Goal: Task Accomplishment & Management: Manage account settings

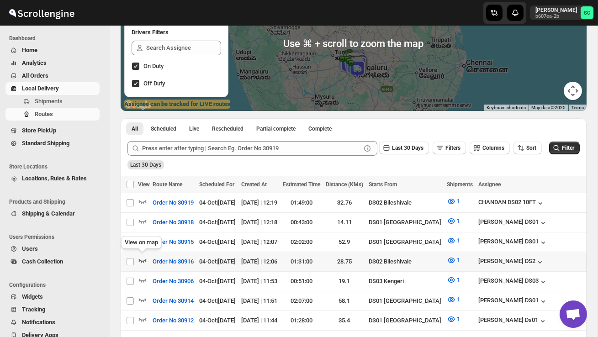
click at [141, 258] on icon "button" at bounding box center [142, 260] width 9 height 9
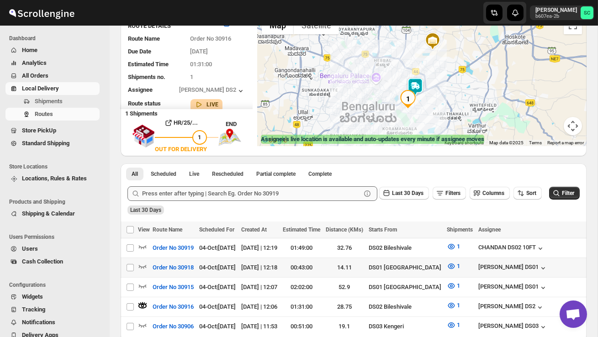
scroll to position [82, 0]
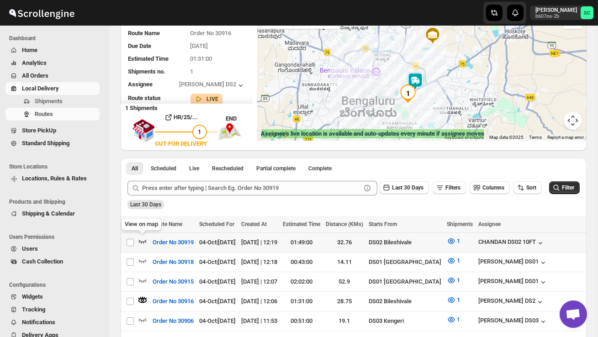
click at [143, 239] on icon "button" at bounding box center [142, 241] width 9 height 9
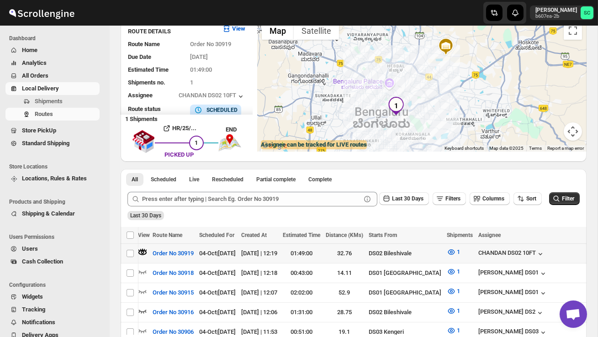
scroll to position [0, 132]
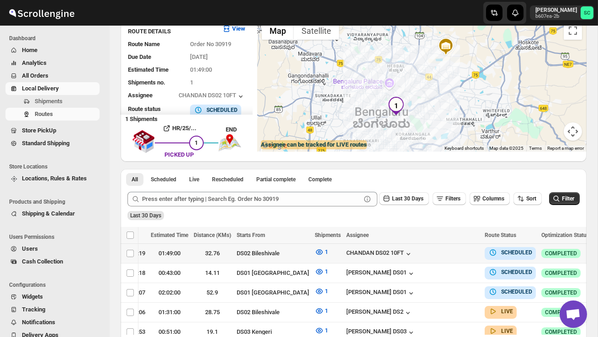
click at [597, 250] on icon "button" at bounding box center [601, 253] width 9 height 9
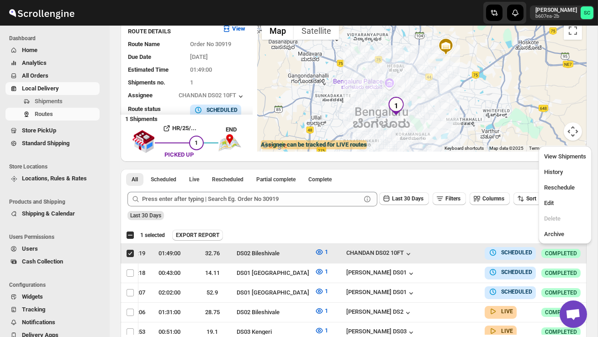
scroll to position [0, 0]
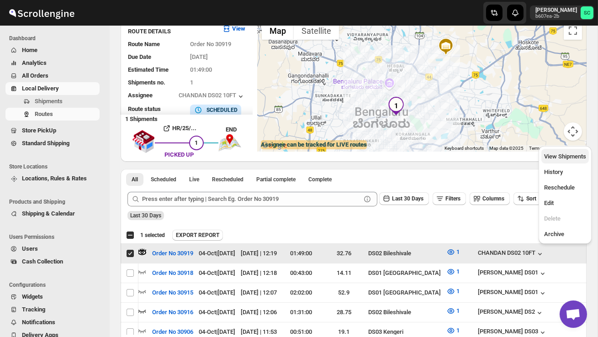
click at [566, 154] on span "View Shipments" at bounding box center [565, 156] width 42 height 7
checkbox input "false"
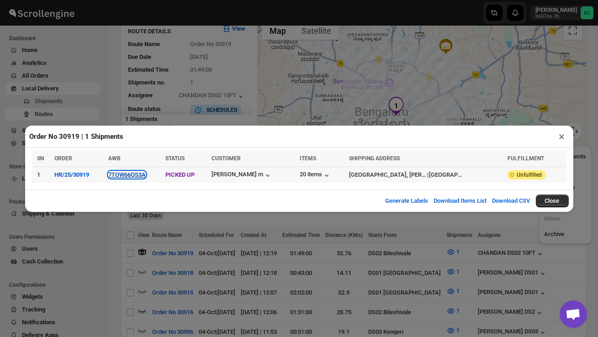
click at [139, 172] on button "7TOW66QS3A" at bounding box center [126, 174] width 37 height 7
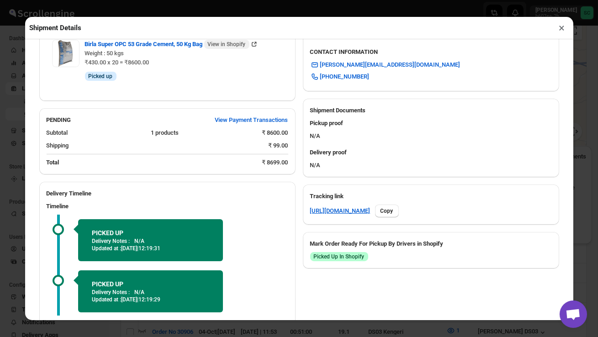
scroll to position [375, 0]
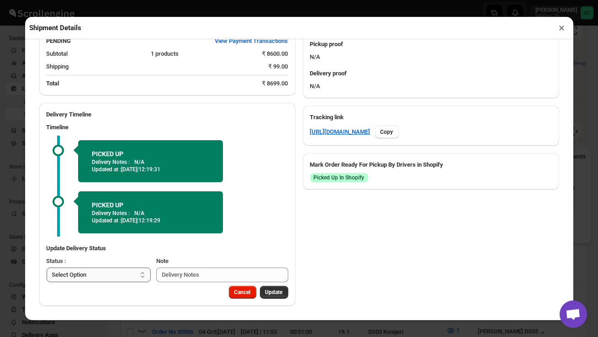
click at [124, 277] on select "Select Option PICKED UP OUT FOR DELIVERY RESCHEDULE DELIVERED CANCELLED" at bounding box center [99, 275] width 105 height 15
select select "OUT_FOR_DELIVERY"
click at [271, 292] on span "Update" at bounding box center [274, 292] width 17 height 7
select select
click at [558, 27] on button "×" at bounding box center [562, 27] width 13 height 13
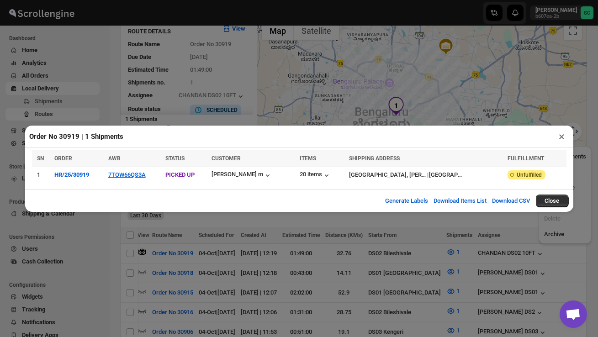
click at [562, 139] on button "×" at bounding box center [562, 136] width 13 height 13
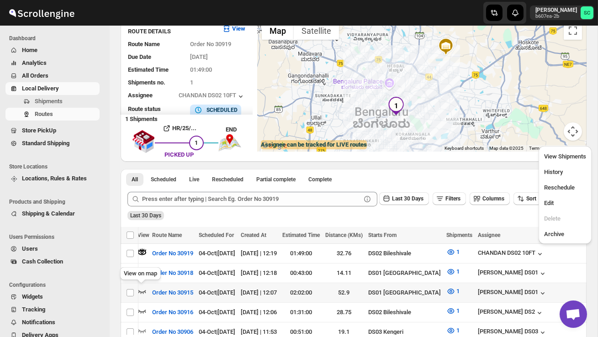
click at [141, 289] on icon "button" at bounding box center [142, 291] width 9 height 9
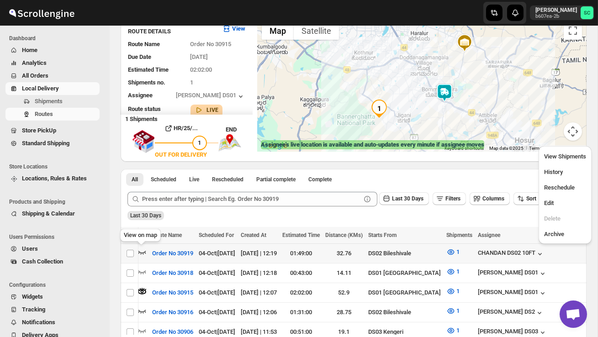
click at [139, 250] on icon "button" at bounding box center [142, 252] width 9 height 9
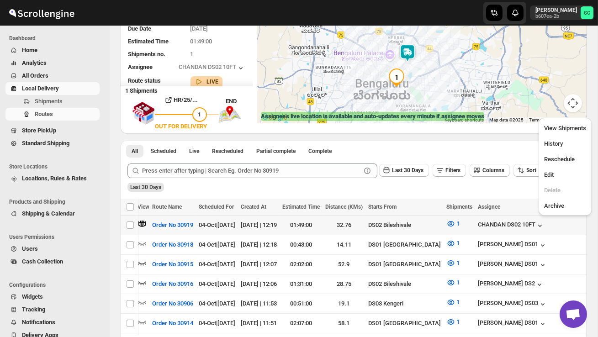
scroll to position [101, 0]
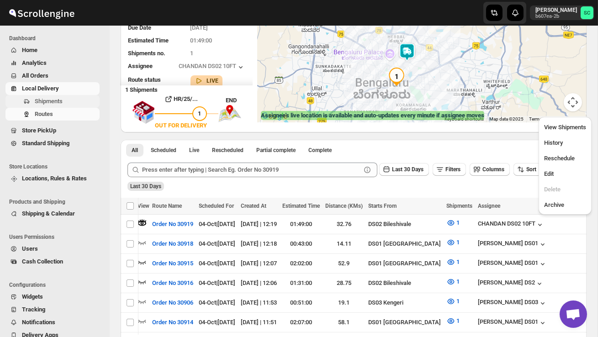
click at [46, 103] on span "Shipments" at bounding box center [49, 101] width 28 height 7
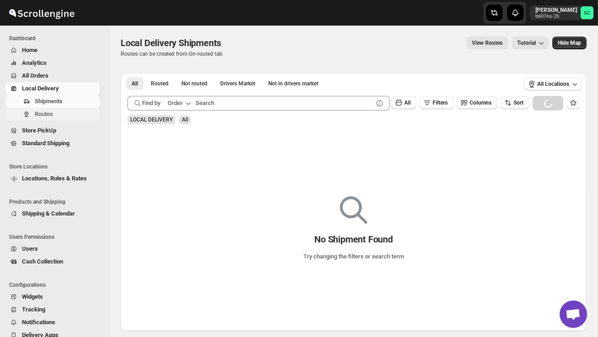
click at [47, 112] on span "Routes" at bounding box center [44, 114] width 18 height 7
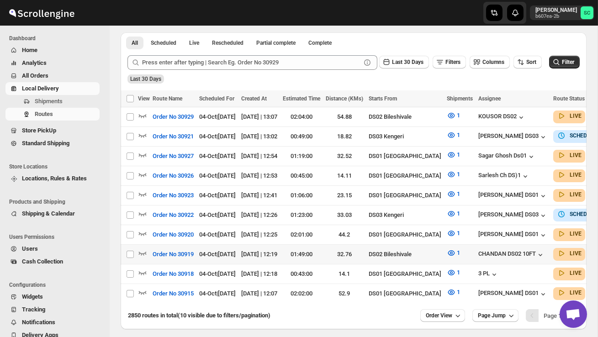
scroll to position [201, 0]
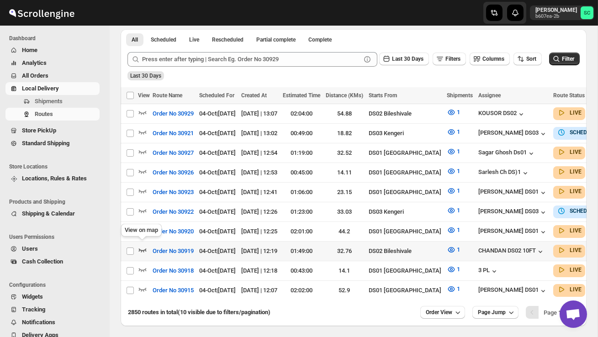
click at [141, 245] on icon "button" at bounding box center [142, 249] width 9 height 9
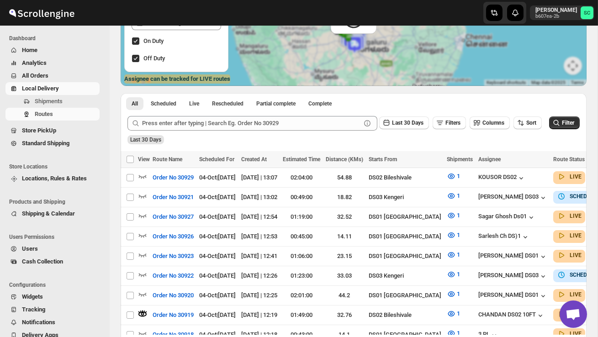
scroll to position [0, 0]
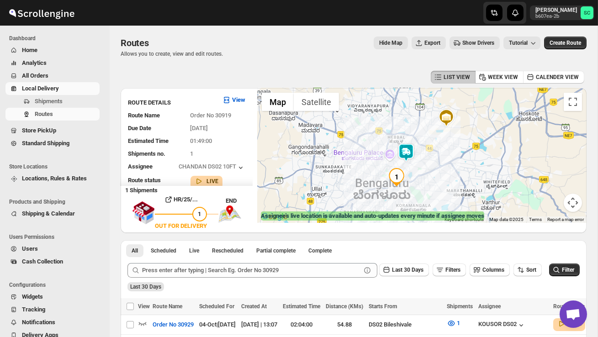
click at [404, 142] on div at bounding box center [422, 155] width 330 height 135
click at [405, 145] on img at bounding box center [406, 153] width 18 height 18
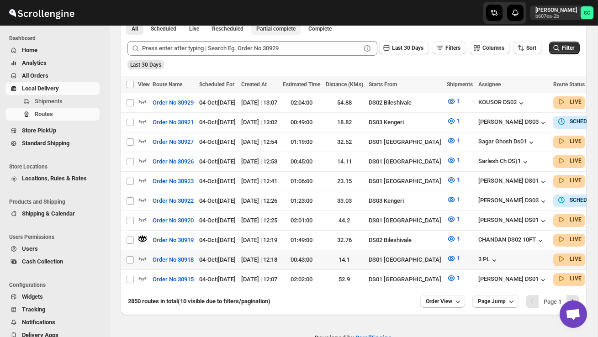
scroll to position [227, 0]
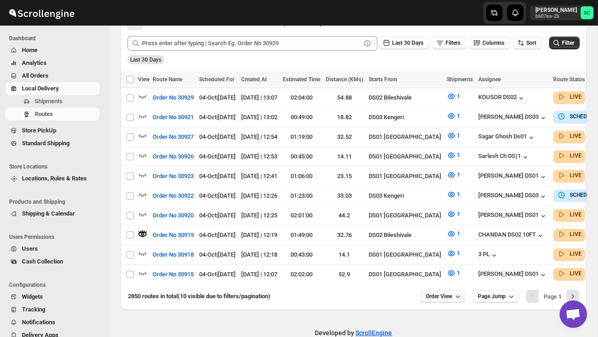
click at [439, 297] on span "Order View" at bounding box center [439, 296] width 27 height 7
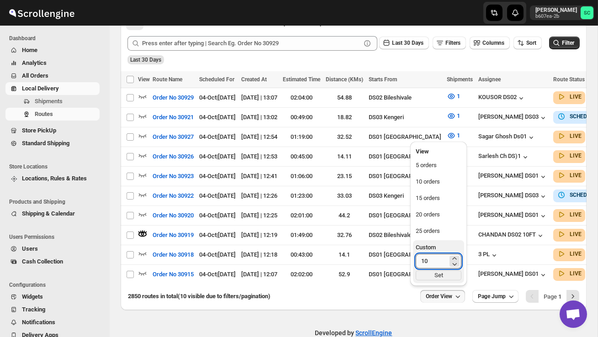
click at [431, 259] on input "10" at bounding box center [432, 261] width 32 height 15
type input "1"
type input "40"
click at [437, 275] on div "Set" at bounding box center [439, 276] width 46 height 10
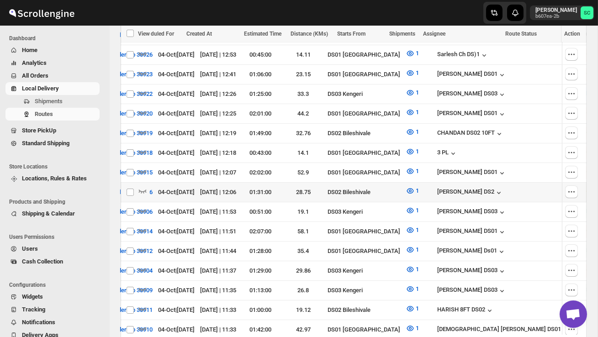
scroll to position [0, 0]
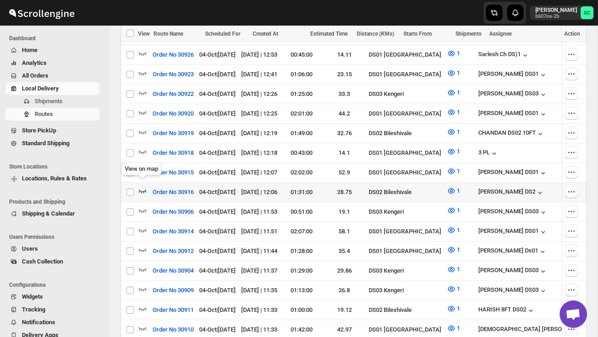
click at [144, 186] on icon "button" at bounding box center [142, 190] width 9 height 9
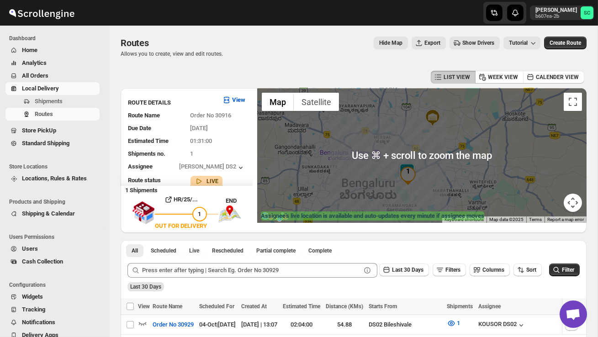
click at [437, 190] on div at bounding box center [422, 155] width 330 height 135
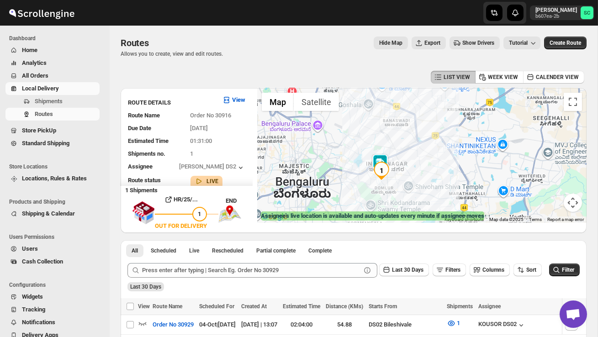
click at [379, 159] on img at bounding box center [380, 163] width 18 height 18
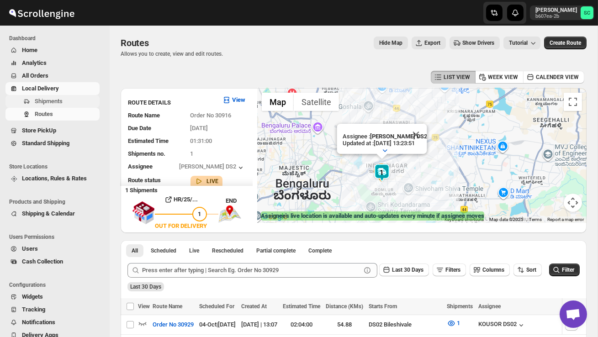
click at [56, 101] on span "Shipments" at bounding box center [49, 101] width 28 height 7
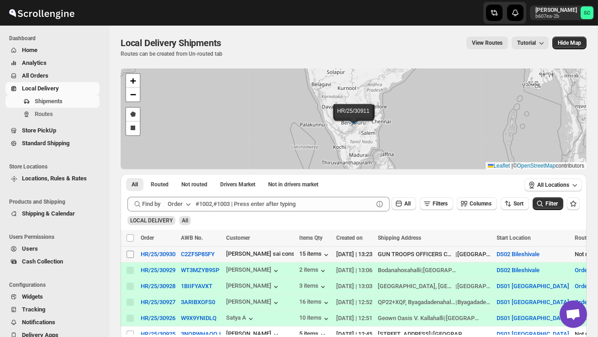
click at [131, 257] on input "Select shipment" at bounding box center [130, 254] width 7 height 7
checkbox input "true"
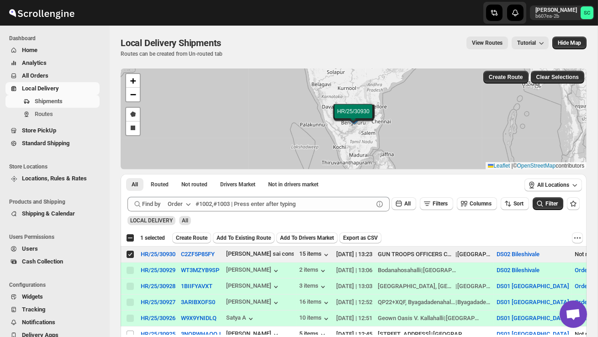
click at [194, 230] on div "Select all 5 shipments 1 selected Create Route Add To Existing Route Add To Dri…" at bounding box center [354, 238] width 466 height 16
click at [194, 235] on span "Create Route" at bounding box center [192, 237] width 32 height 7
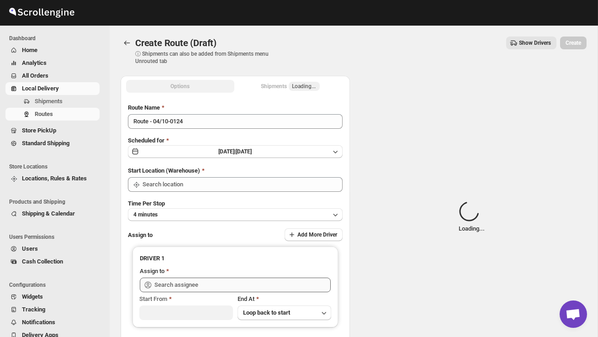
type input "DS02 Bileshivale"
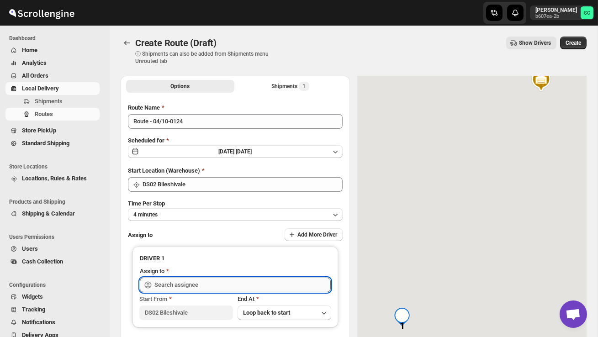
click at [197, 283] on input "text" at bounding box center [242, 285] width 176 height 15
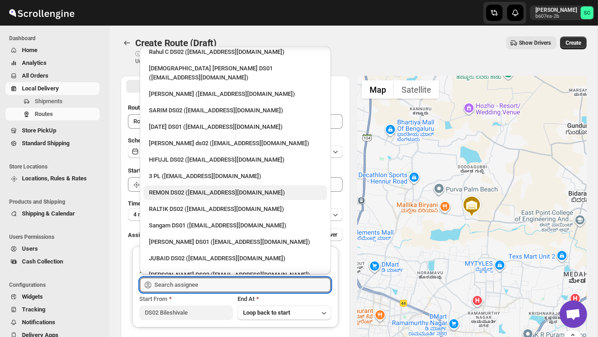
scroll to position [70, 0]
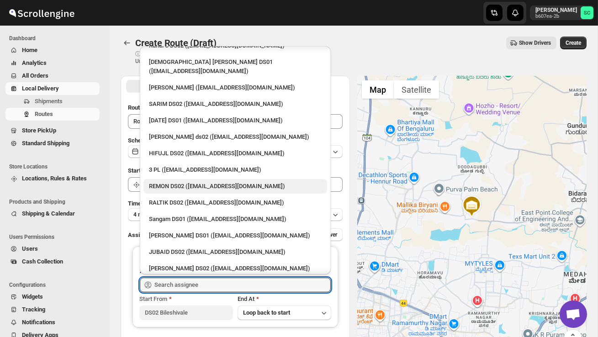
click at [197, 248] on div "JUBAID DS02 ([EMAIL_ADDRESS][DOMAIN_NAME])" at bounding box center [235, 252] width 173 height 9
type input "JUBAID DS02 ([EMAIL_ADDRESS][DOMAIN_NAME])"
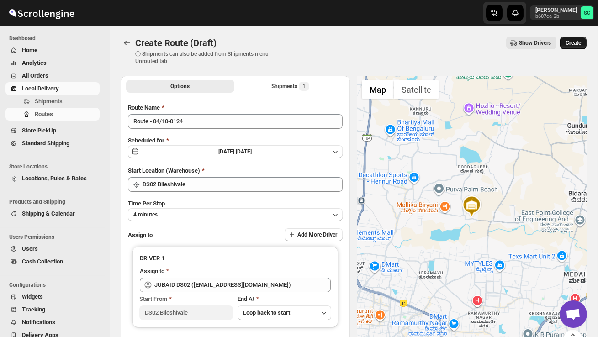
click at [569, 39] on span "Create" at bounding box center [574, 42] width 16 height 7
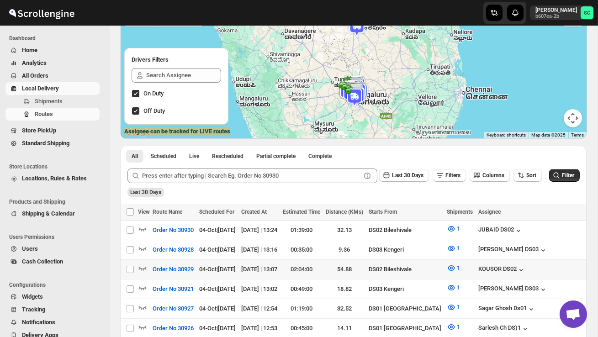
scroll to position [85, 0]
click at [66, 102] on span "Shipments" at bounding box center [66, 101] width 63 height 9
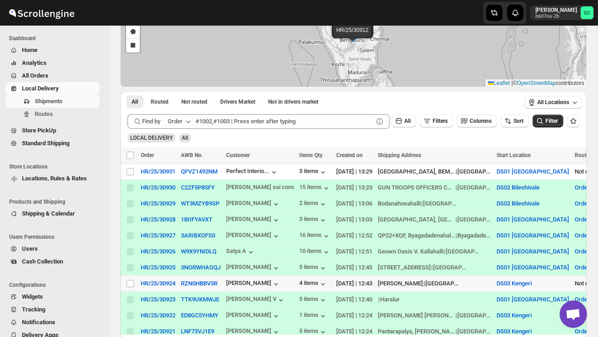
scroll to position [83, 0]
click at [131, 283] on input "Select shipment" at bounding box center [130, 283] width 7 height 7
checkbox input "true"
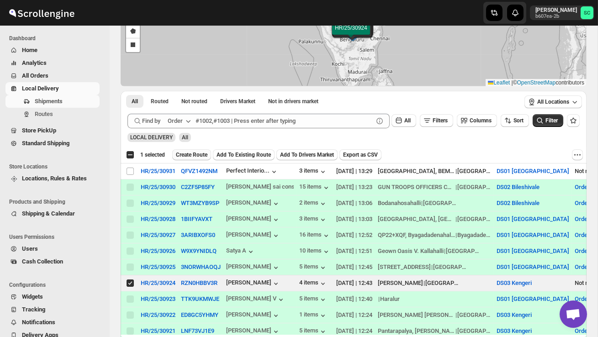
click at [202, 151] on span "Create Route" at bounding box center [192, 154] width 32 height 7
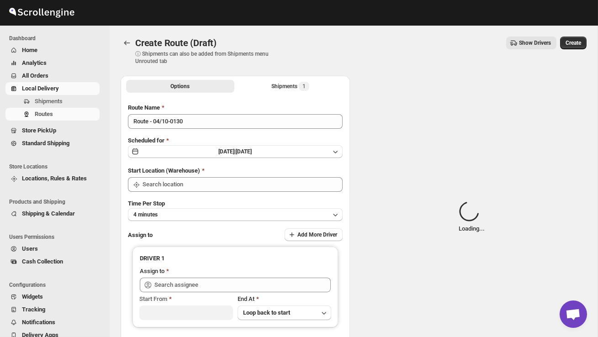
type input "DS03 Kengeri"
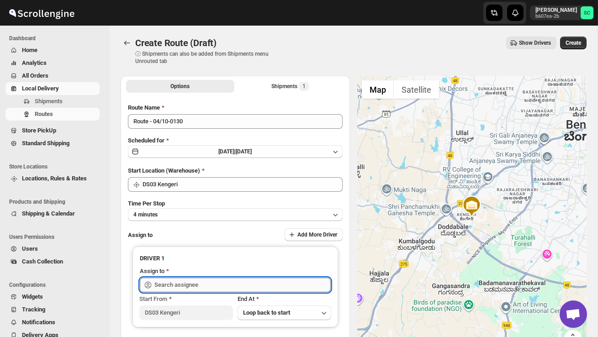
click at [186, 282] on input "text" at bounding box center [242, 285] width 176 height 15
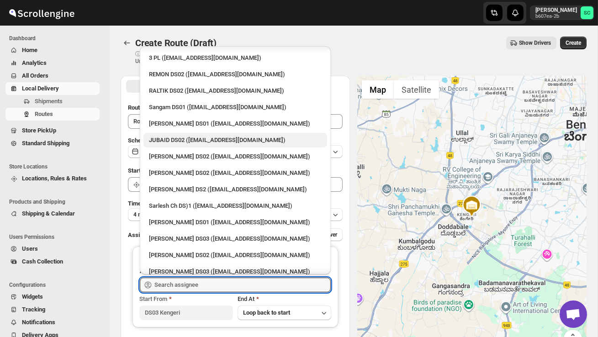
scroll to position [184, 0]
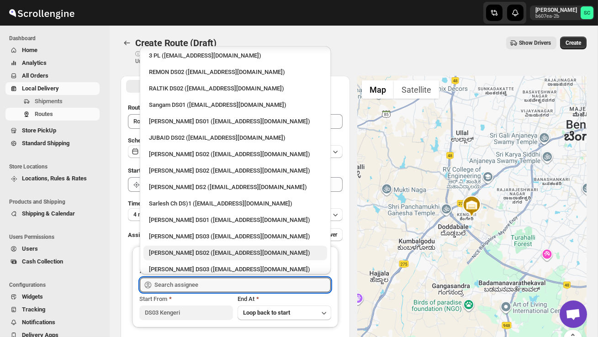
click at [193, 249] on div "[PERSON_NAME] DS02 ([EMAIL_ADDRESS][DOMAIN_NAME])" at bounding box center [235, 253] width 173 height 9
type input "[PERSON_NAME] DS02 ([EMAIL_ADDRESS][DOMAIN_NAME])"
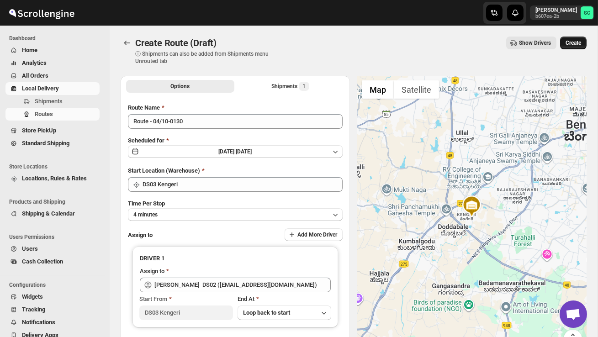
click at [581, 39] on span "Create" at bounding box center [574, 42] width 16 height 7
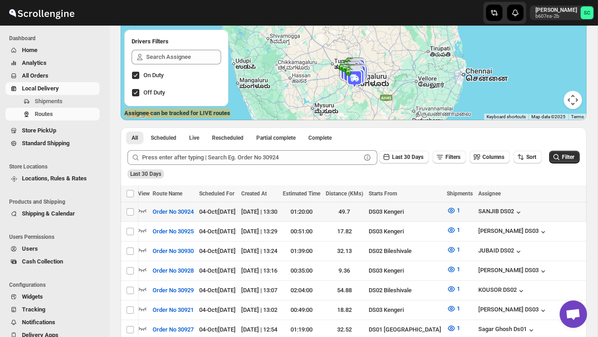
scroll to position [0, 126]
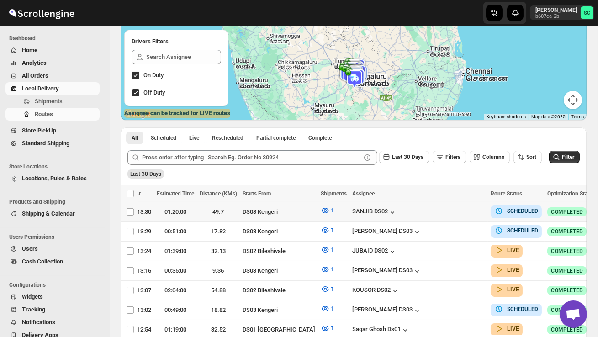
click at [598, 211] on button "button" at bounding box center [607, 211] width 13 height 13
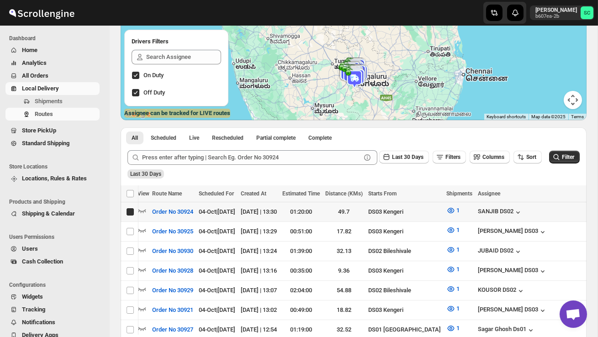
scroll to position [0, 0]
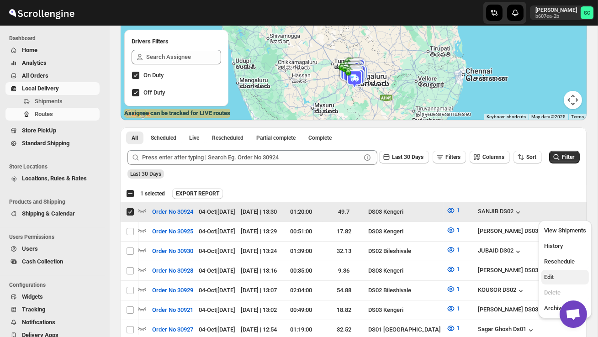
click at [556, 278] on span "Edit" at bounding box center [565, 277] width 42 height 9
checkbox input "false"
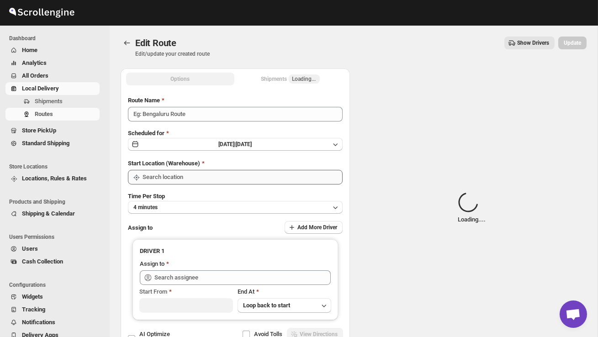
type input "Order No 30924"
type input "DS03 Kengeri"
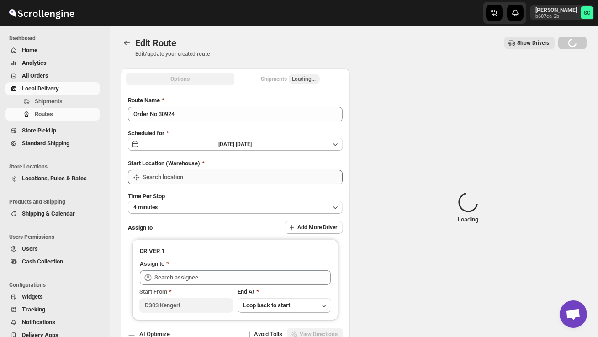
type input "DS03 Kengeri"
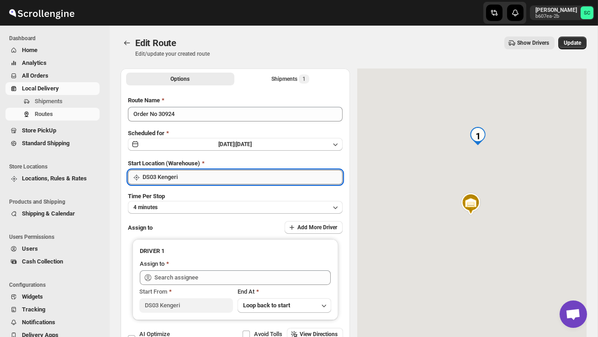
type input "[PERSON_NAME] DS02 ([EMAIL_ADDRESS][DOMAIN_NAME])"
click at [216, 178] on input "DS03 Kengeri" at bounding box center [243, 177] width 200 height 15
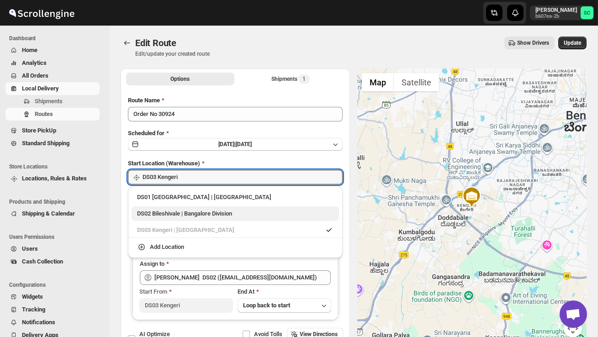
click at [215, 207] on div "DS02 Bileshivale | Bangalore Division" at bounding box center [235, 214] width 207 height 15
type input "DS02 Bileshivale"
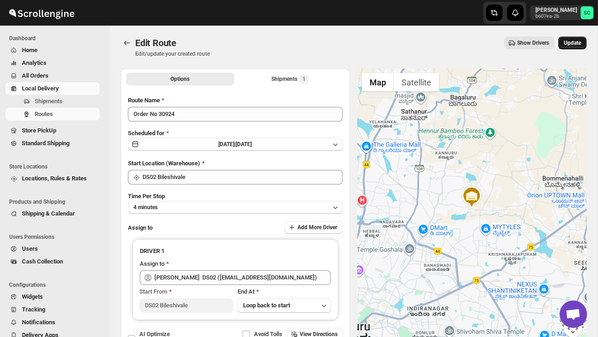
click at [576, 44] on span "Update" at bounding box center [572, 42] width 17 height 7
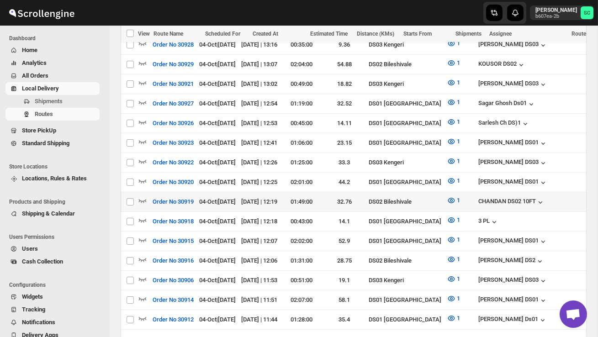
scroll to position [351, 0]
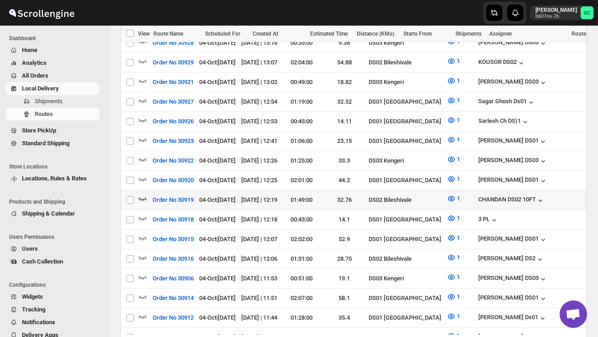
click at [141, 194] on icon "button" at bounding box center [142, 198] width 9 height 9
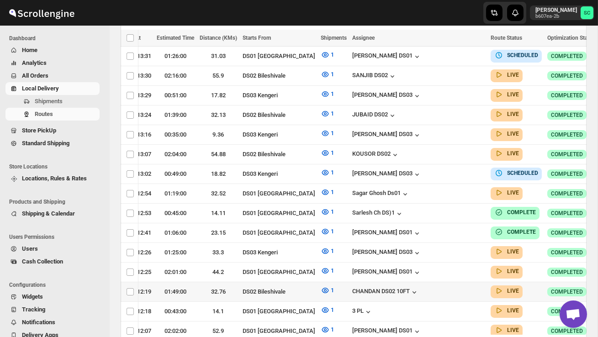
scroll to position [0, 126]
click at [598, 287] on icon "button" at bounding box center [607, 291] width 9 height 9
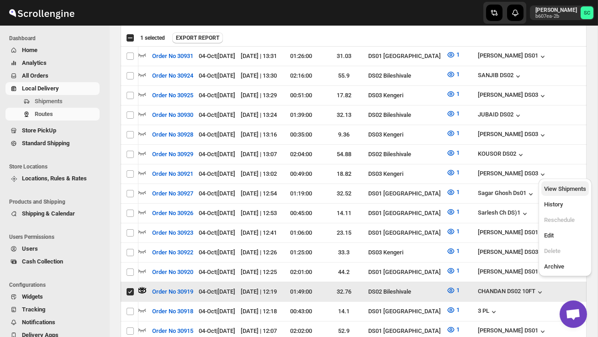
click at [555, 186] on span "View Shipments" at bounding box center [565, 189] width 42 height 7
checkbox input "false"
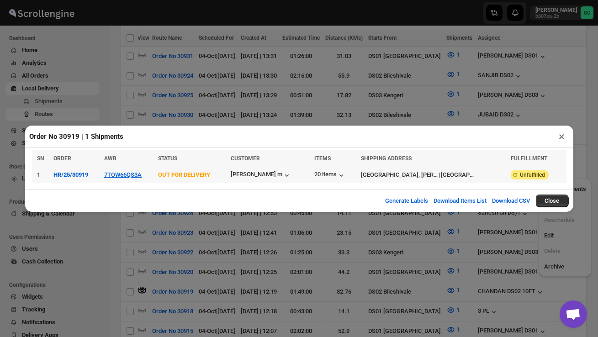
click at [137, 170] on td "7TOW66QS3A" at bounding box center [128, 175] width 54 height 16
click at [131, 174] on button "7TOW66QS3A" at bounding box center [122, 174] width 37 height 7
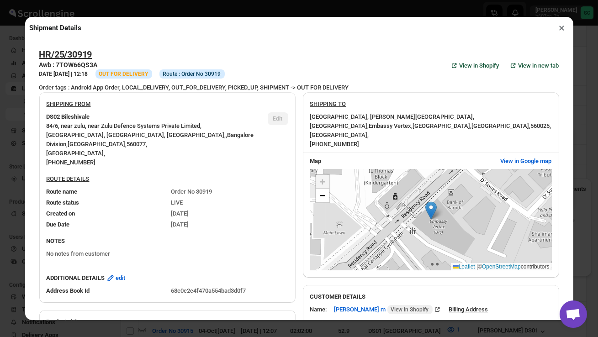
scroll to position [375, 0]
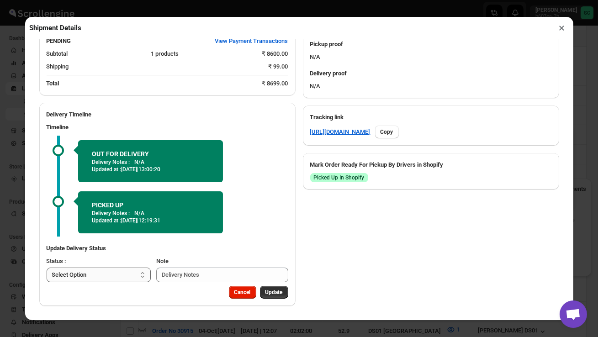
click at [117, 274] on select "Select Option PICKED UP OUT FOR DELIVERY RESCHEDULE DELIVERED CANCELLED" at bounding box center [99, 275] width 105 height 15
select select "DELIVERED"
click at [273, 286] on div "Cancel Update" at bounding box center [256, 290] width 63 height 16
click at [274, 292] on span "Update" at bounding box center [274, 292] width 17 height 7
select select
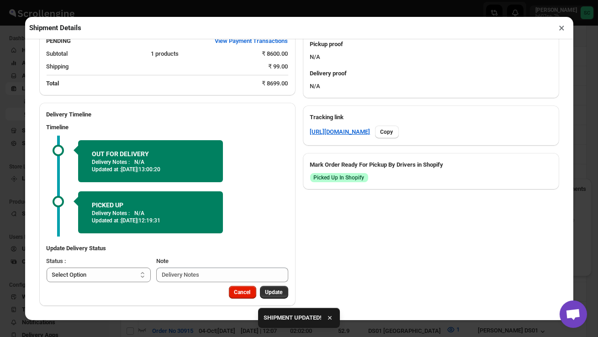
click at [557, 30] on button "×" at bounding box center [562, 27] width 13 height 13
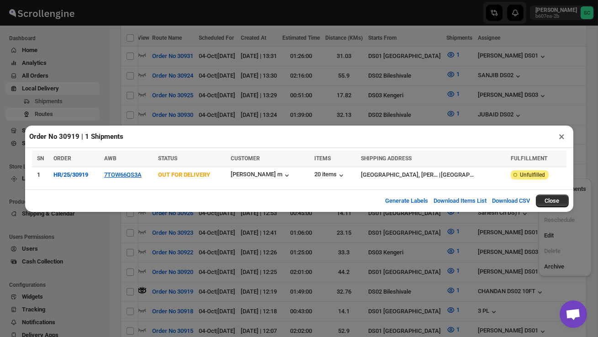
click at [559, 138] on button "×" at bounding box center [562, 136] width 13 height 13
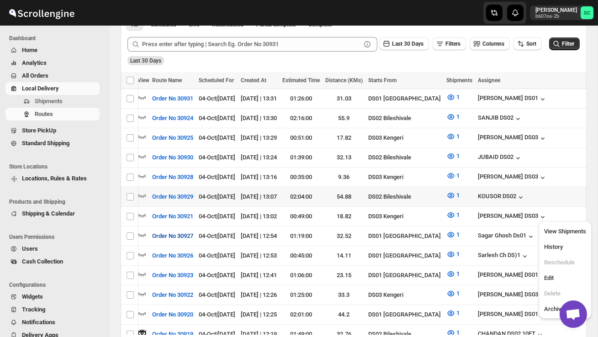
scroll to position [225, 0]
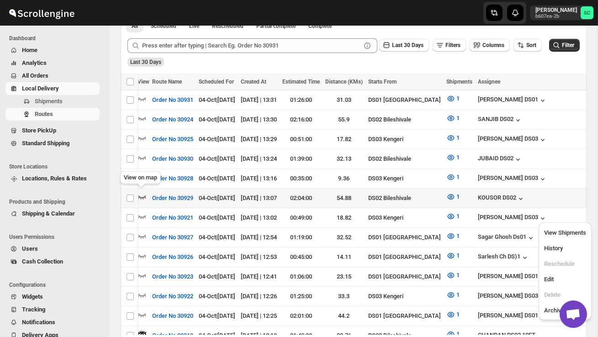
click at [144, 192] on icon "button" at bounding box center [142, 196] width 9 height 9
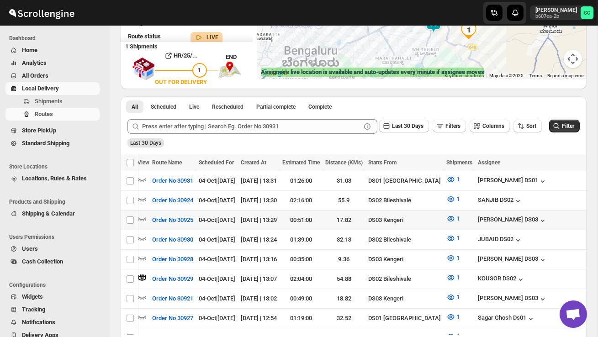
scroll to position [145, 0]
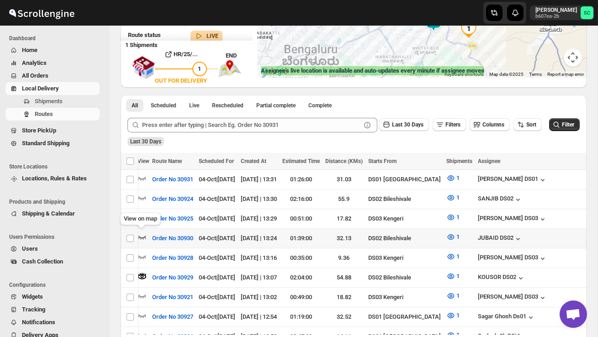
click at [143, 233] on icon "button" at bounding box center [142, 237] width 9 height 9
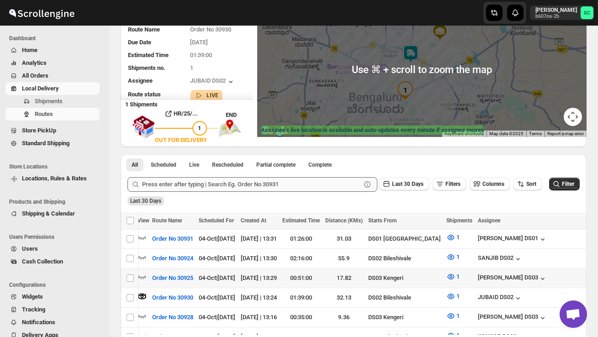
scroll to position [91, 0]
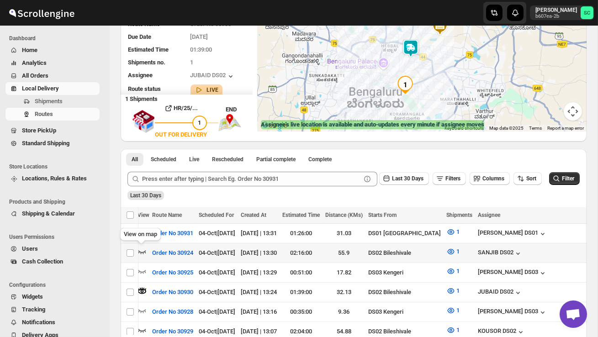
click at [143, 250] on icon "button" at bounding box center [142, 251] width 9 height 9
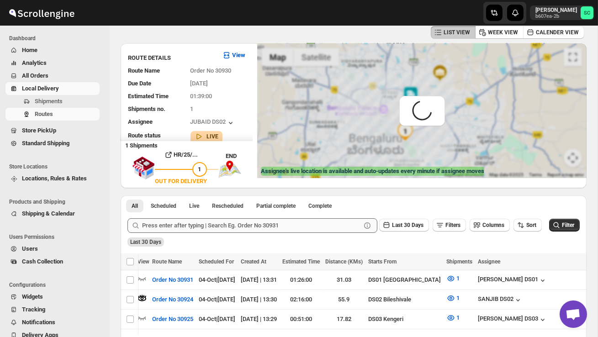
scroll to position [0, 0]
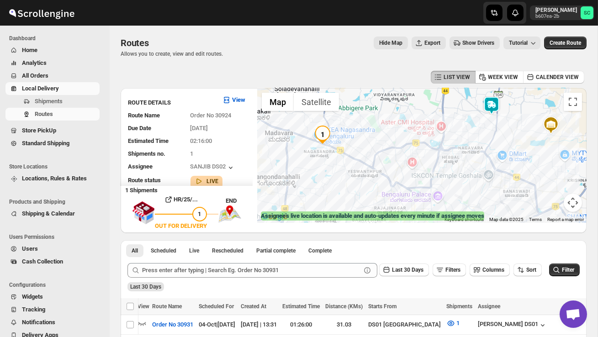
click at [494, 107] on img at bounding box center [492, 105] width 18 height 18
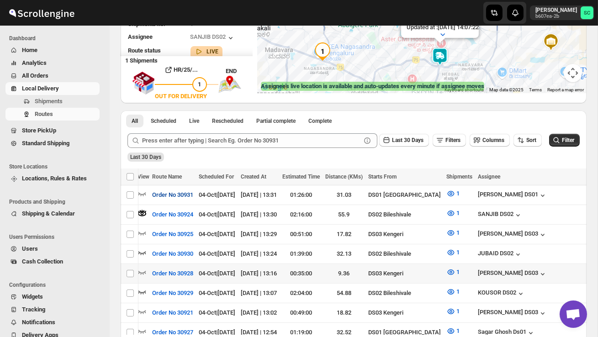
scroll to position [130, 0]
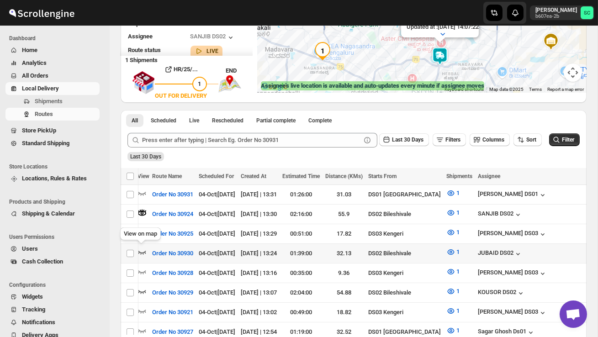
click at [143, 249] on icon "button" at bounding box center [142, 252] width 9 height 9
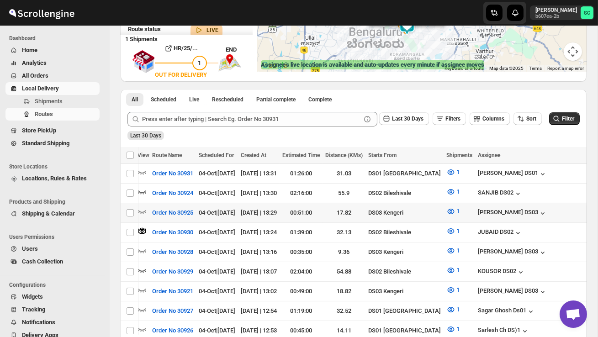
scroll to position [0, 0]
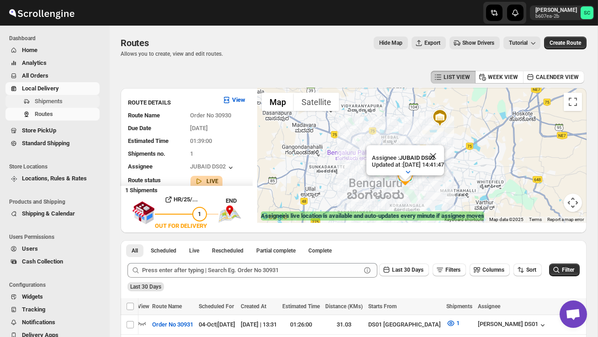
click at [48, 99] on span "Shipments" at bounding box center [49, 101] width 28 height 7
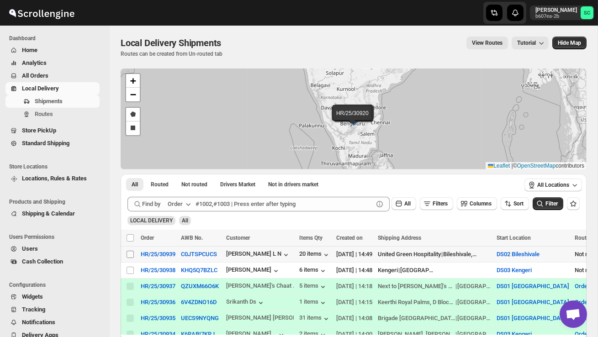
click at [130, 256] on input "Select shipment" at bounding box center [130, 254] width 7 height 7
checkbox input "true"
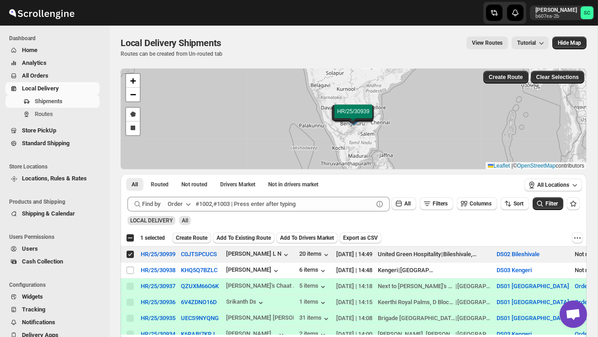
click at [193, 234] on button "Create Route" at bounding box center [191, 238] width 39 height 11
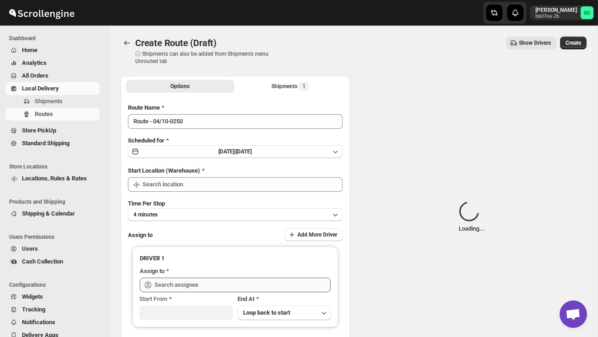
type input "DS02 Bileshivale"
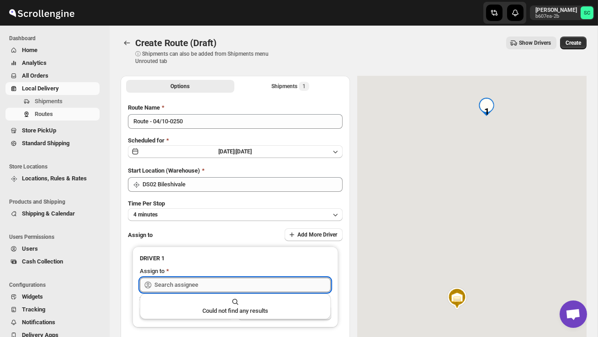
click at [187, 284] on input "text" at bounding box center [242, 285] width 176 height 15
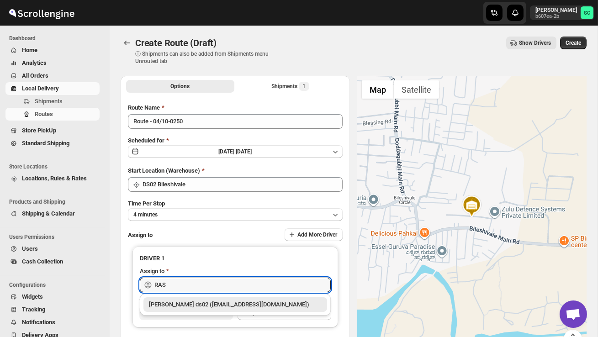
click at [203, 305] on div "[PERSON_NAME] ds02 ([EMAIL_ADDRESS][DOMAIN_NAME])" at bounding box center [235, 304] width 173 height 9
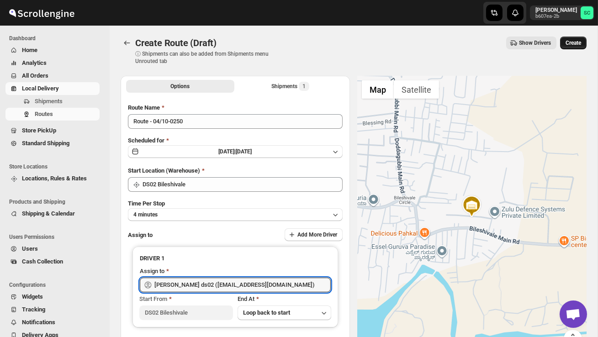
type input "[PERSON_NAME] ds02 ([EMAIL_ADDRESS][DOMAIN_NAME])"
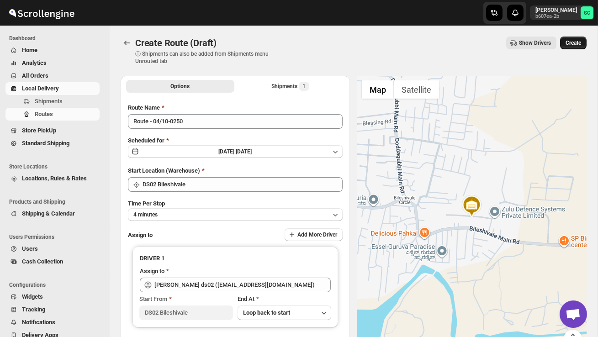
click at [574, 43] on span "Create" at bounding box center [574, 42] width 16 height 7
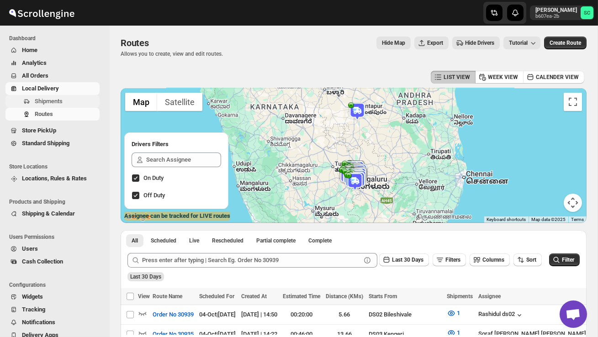
click at [50, 99] on span "Shipments" at bounding box center [49, 101] width 28 height 7
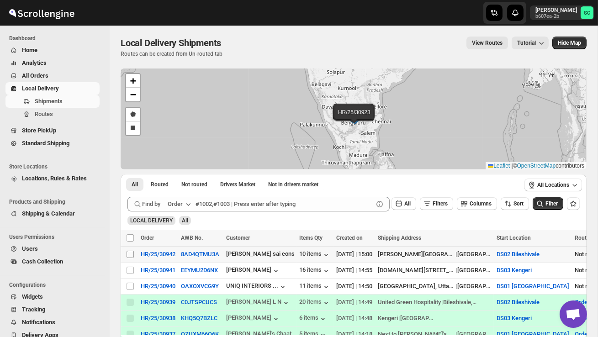
click at [130, 255] on input "Select shipment" at bounding box center [130, 254] width 7 height 7
checkbox input "true"
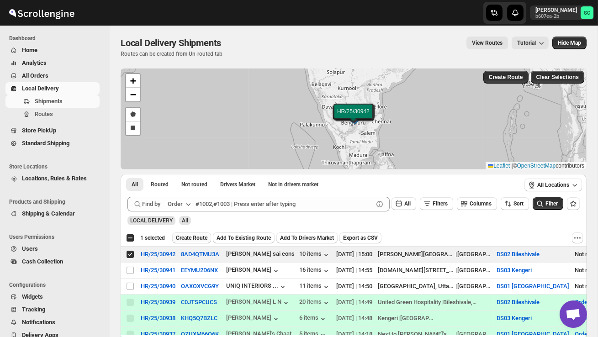
click at [199, 235] on span "Create Route" at bounding box center [192, 237] width 32 height 7
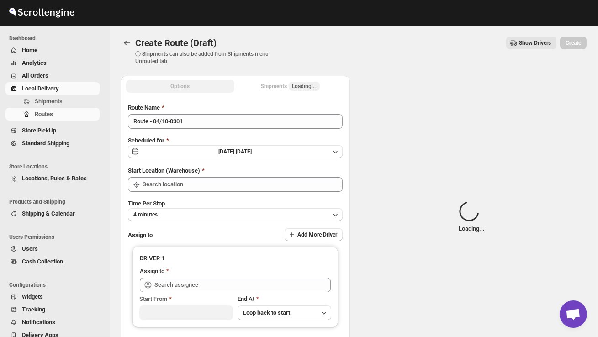
type input "DS02 Bileshivale"
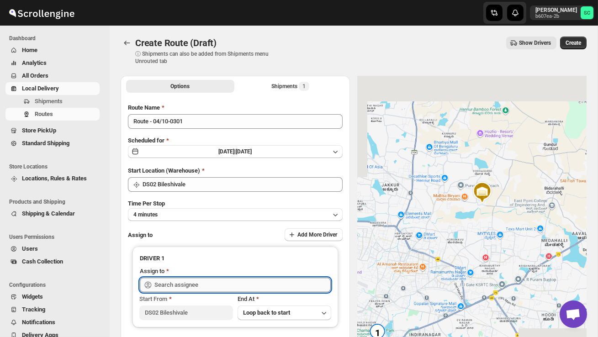
click at [188, 282] on input "text" at bounding box center [242, 285] width 176 height 15
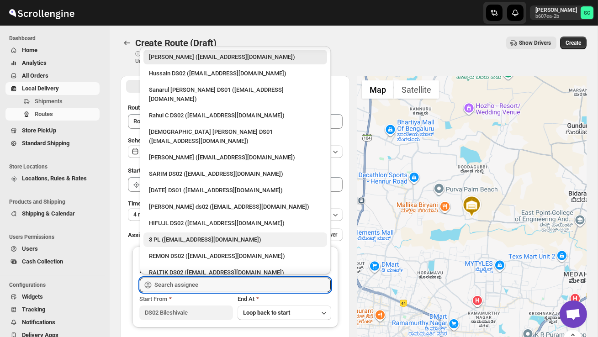
scroll to position [28, 0]
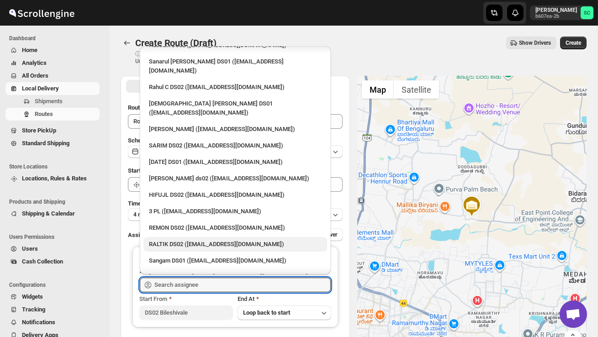
click at [187, 240] on div "RALTIK DS02 ([EMAIL_ADDRESS][DOMAIN_NAME])" at bounding box center [235, 244] width 173 height 9
type input "RALTIK DS02 ([EMAIL_ADDRESS][DOMAIN_NAME])"
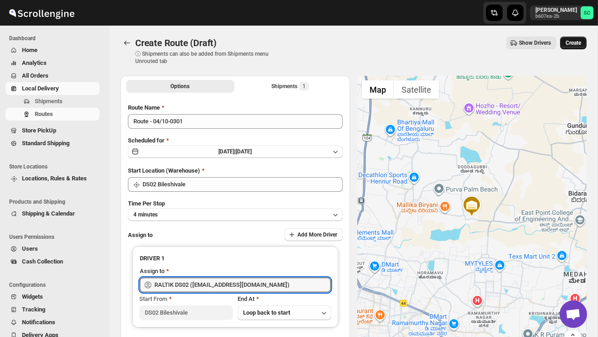
click at [569, 40] on span "Create" at bounding box center [574, 42] width 16 height 7
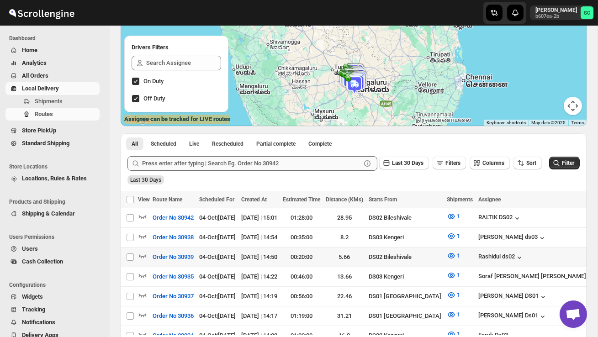
scroll to position [100, 0]
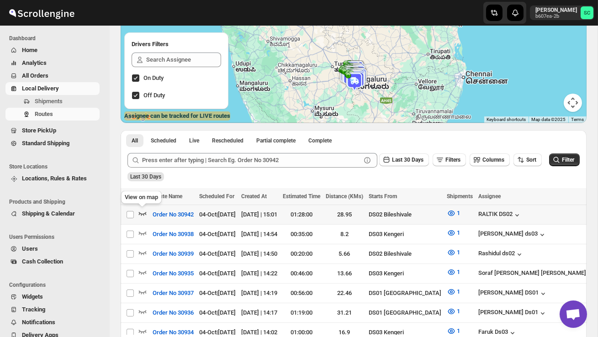
click at [143, 213] on icon "button" at bounding box center [142, 213] width 9 height 9
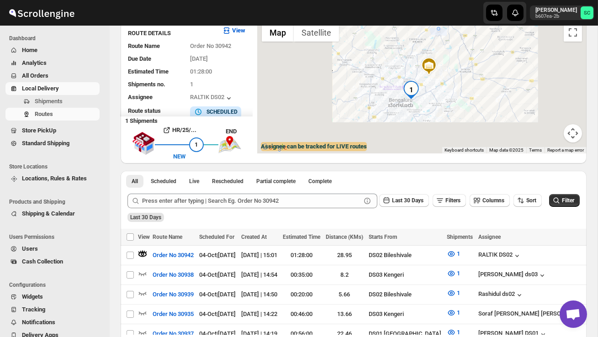
scroll to position [67, 0]
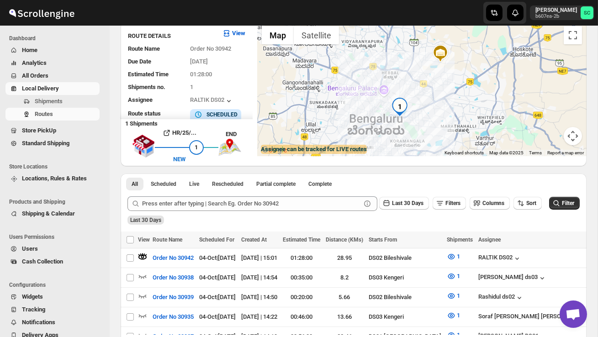
click at [422, 116] on div at bounding box center [422, 88] width 330 height 135
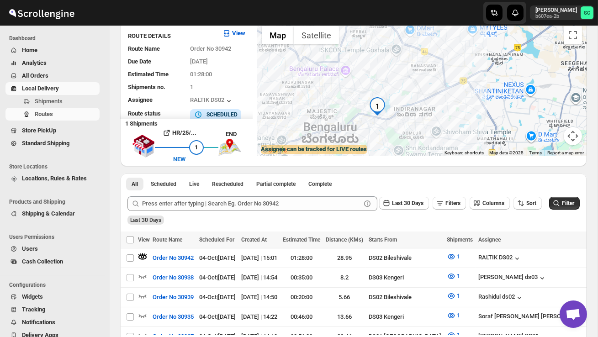
click at [419, 124] on div at bounding box center [422, 88] width 330 height 135
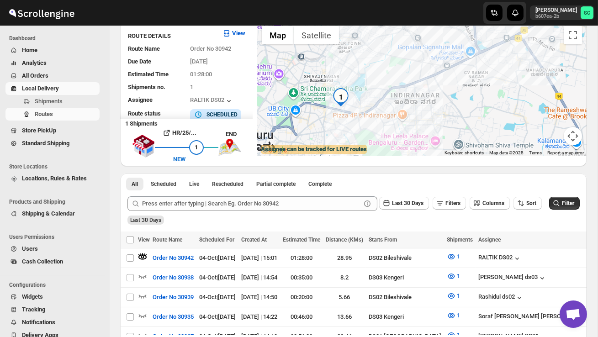
drag, startPoint x: 364, startPoint y: 137, endPoint x: 396, endPoint y: 136, distance: 31.6
click at [395, 137] on div at bounding box center [422, 88] width 330 height 135
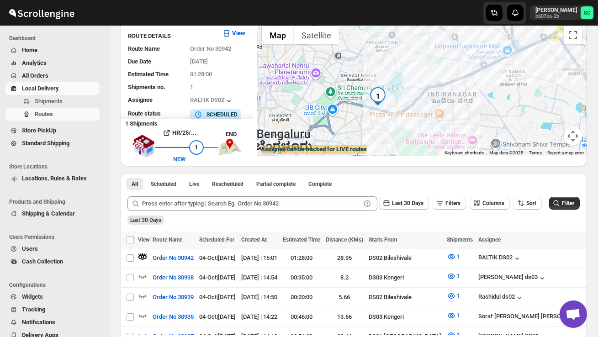
click at [396, 136] on div at bounding box center [422, 88] width 330 height 135
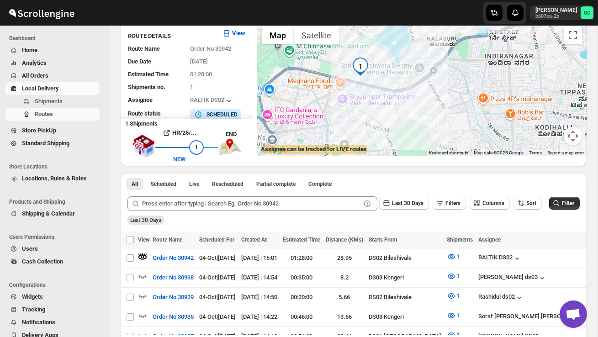
drag, startPoint x: 366, startPoint y: 117, endPoint x: 404, endPoint y: 146, distance: 48.4
click at [403, 143] on div at bounding box center [422, 88] width 330 height 135
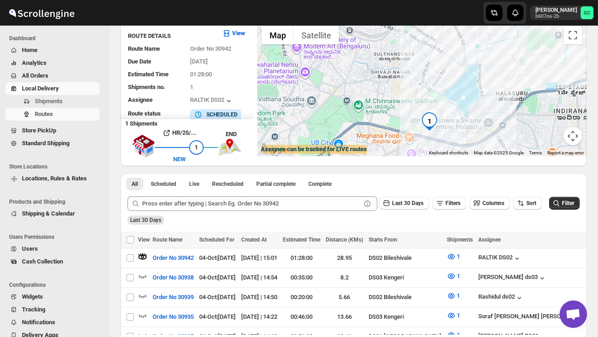
click at [396, 128] on div at bounding box center [422, 88] width 330 height 135
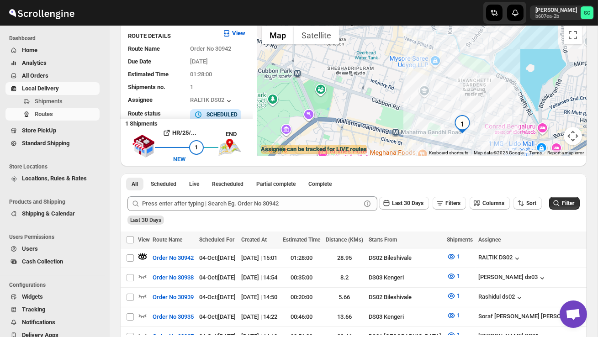
drag, startPoint x: 431, startPoint y: 133, endPoint x: 391, endPoint y: 126, distance: 40.3
click at [391, 126] on div at bounding box center [422, 88] width 330 height 135
